Goal: Transaction & Acquisition: Purchase product/service

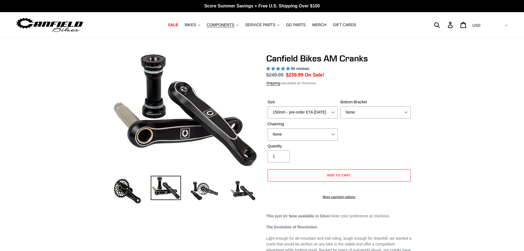
select select "highest-rating"
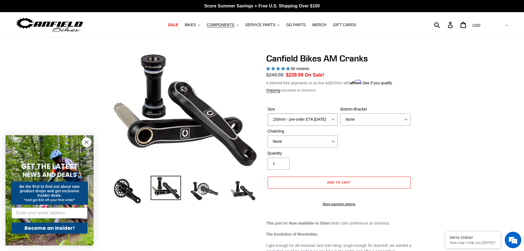
click at [335, 119] on select "150mm - pre-order ETA [DATE] 155mm - pre-order ETA [DATE] 160mm - pre-order ETA…" at bounding box center [303, 119] width 70 height 12
select select "155mm - pre-order ETA [DATE]"
click at [268, 113] on select "150mm - pre-order ETA [DATE] 155mm - pre-order ETA [DATE] 160mm - pre-order ETA…" at bounding box center [303, 119] width 70 height 12
click at [406, 120] on select "None BSA Threaded 68/73mm Press Fit PF92" at bounding box center [376, 119] width 70 height 12
select select "BSA Threaded 68/73mm"
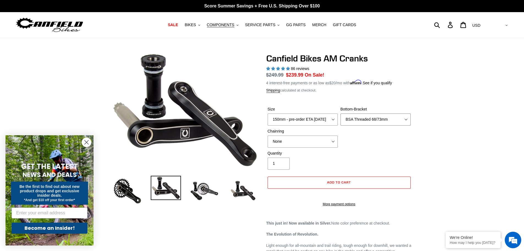
click at [341, 113] on select "None BSA Threaded 68/73mm Press Fit PF92" at bounding box center [376, 119] width 70 height 12
click at [331, 144] on select "None 30t Round (Boost 148) 30t Oval (Boost 148) 32t Round (Boost 148) 32t Oval …" at bounding box center [303, 141] width 70 height 12
select select "30t Round (Boost 148)"
click at [268, 135] on select "None 30t Round (Boost 148) 30t Oval (Boost 148) 32t Round (Boost 148) 32t Oval …" at bounding box center [303, 141] width 70 height 12
